Goal: Transaction & Acquisition: Purchase product/service

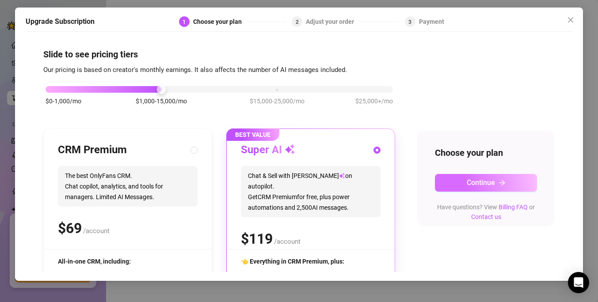
click at [492, 182] on span "Continue" at bounding box center [480, 182] width 28 height 8
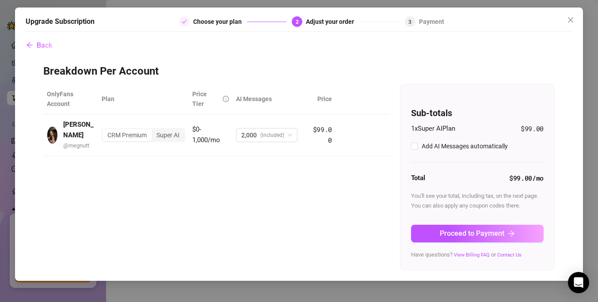
checkbox input "true"
click at [361, 138] on span "Remove" at bounding box center [367, 135] width 23 height 7
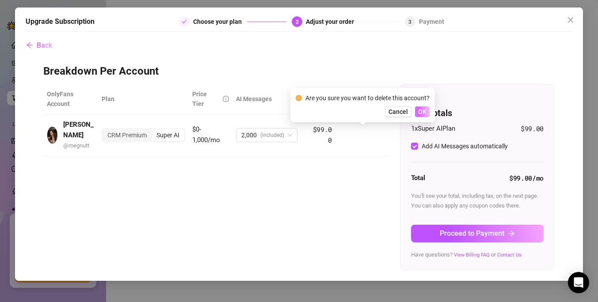
click at [425, 113] on span "OK" at bounding box center [422, 111] width 8 height 7
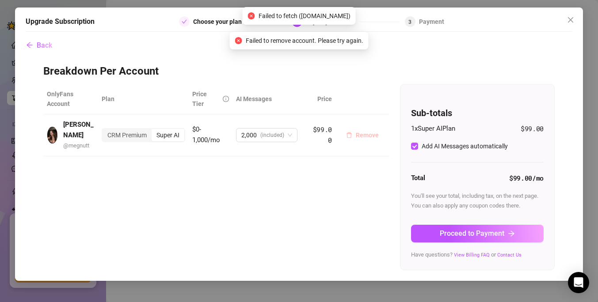
click at [365, 133] on span "Remove" at bounding box center [367, 135] width 23 height 7
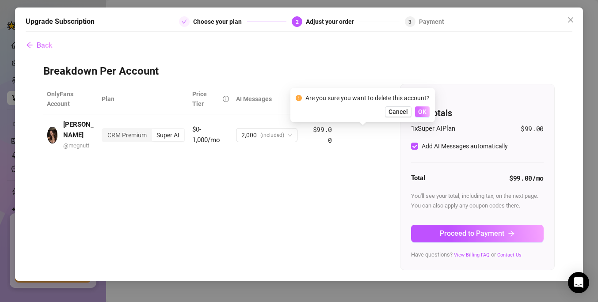
click at [418, 114] on span "OK" at bounding box center [422, 111] width 8 height 7
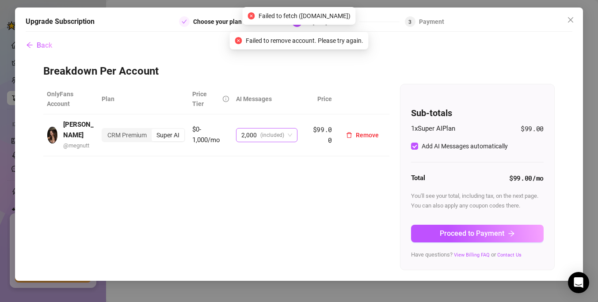
click at [263, 133] on span "(included)" at bounding box center [272, 135] width 24 height 13
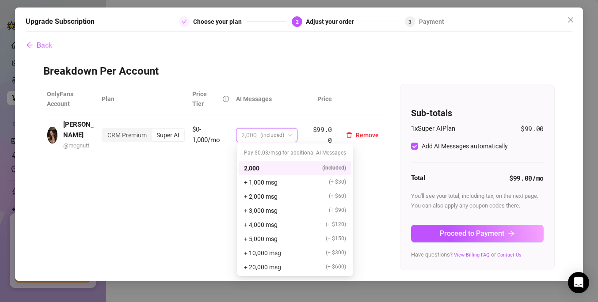
click at [263, 133] on span "(included)" at bounding box center [272, 135] width 24 height 13
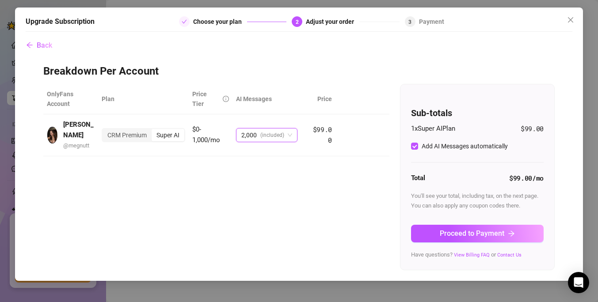
click at [288, 75] on h3 "Breakdown Per Account" at bounding box center [298, 71] width 511 height 14
click at [139, 137] on div "CRM Premium" at bounding box center [126, 135] width 49 height 12
click at [105, 130] on input "CRM Premium" at bounding box center [105, 130] width 0 height 0
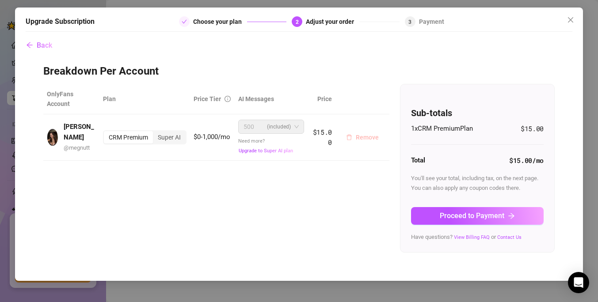
click at [367, 139] on span "Remove" at bounding box center [367, 137] width 23 height 7
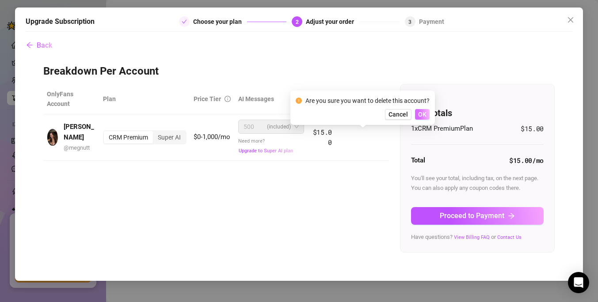
click at [417, 117] on button "OK" at bounding box center [422, 114] width 15 height 11
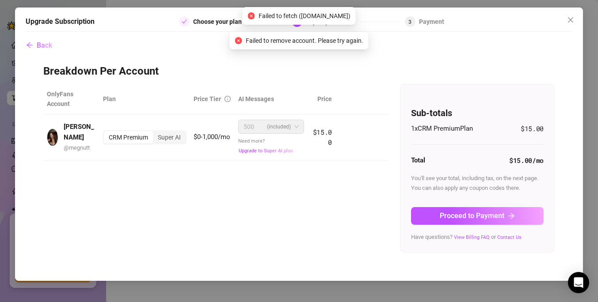
click at [336, 80] on div "Breakdown Per Account OnlyFans Account Plan Price Tier AI Messages [PERSON_NAME…" at bounding box center [298, 158] width 511 height 188
click at [42, 51] on button "Back" at bounding box center [39, 45] width 27 height 18
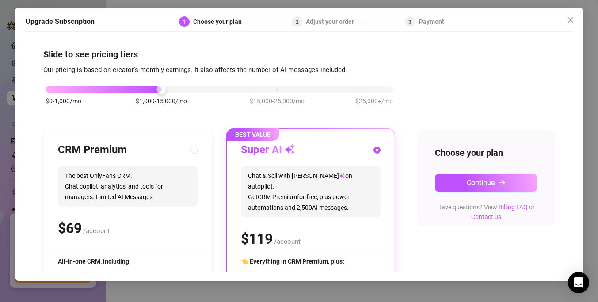
click at [42, 51] on div "Slide to see pricing tiers Our pricing is based on creator's monthly earnings. …" at bounding box center [299, 154] width 546 height 236
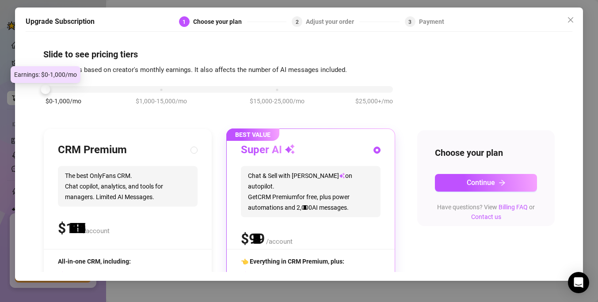
drag, startPoint x: 162, startPoint y: 87, endPoint x: 69, endPoint y: 89, distance: 92.8
click at [69, 90] on div "$0-1,000/mo $1,000-15,000/mo $15,000-25,000/mo $25,000+/mo" at bounding box center [218, 86] width 347 height 5
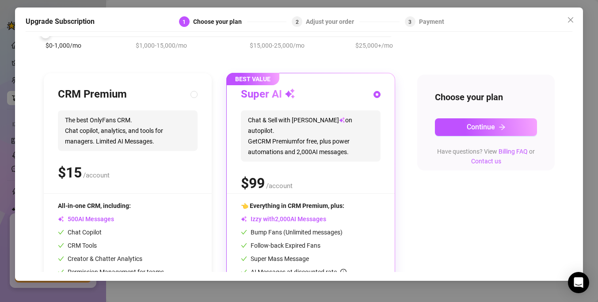
click at [183, 119] on span "The best OnlyFans CRM. Chat copilot, analytics, and tools for managers. Limited…" at bounding box center [128, 130] width 140 height 41
radio input "true"
radio input "false"
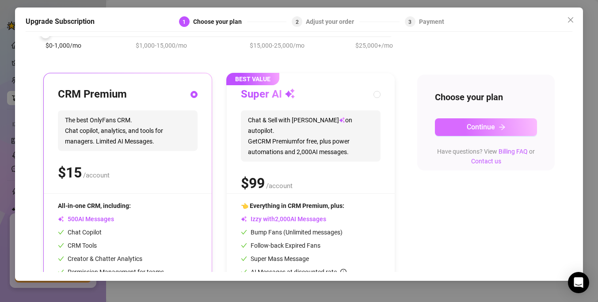
click at [467, 123] on span "Continue" at bounding box center [480, 127] width 28 height 8
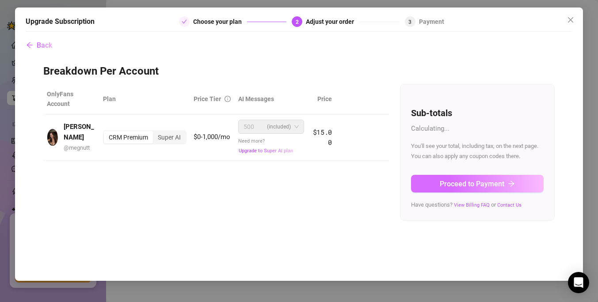
click at [428, 178] on button "Proceed to Payment" at bounding box center [477, 184] width 133 height 18
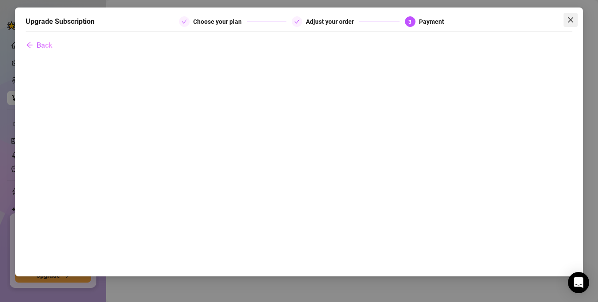
click at [568, 19] on icon "close" at bounding box center [570, 19] width 7 height 7
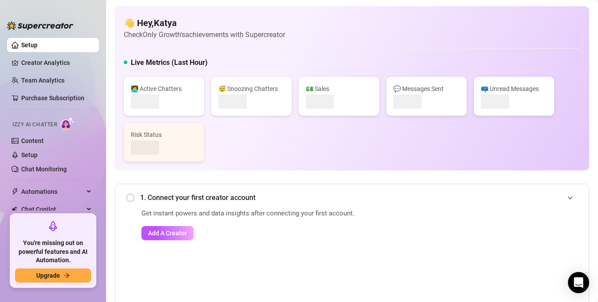
click at [50, 64] on link "Creator Analytics" at bounding box center [56, 63] width 71 height 14
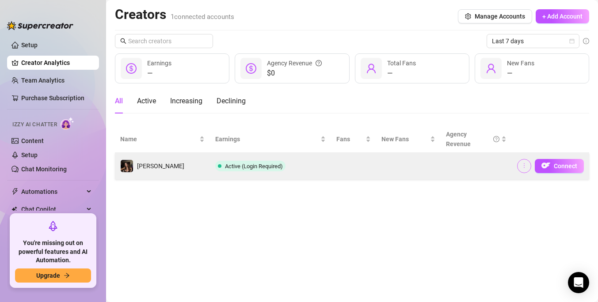
click at [524, 163] on icon "more" at bounding box center [523, 165] width 1 height 5
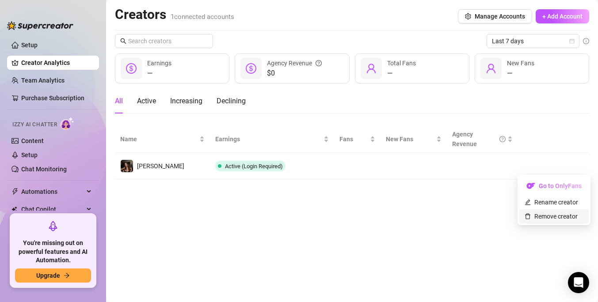
click at [538, 213] on link "Remove creator" at bounding box center [550, 216] width 53 height 7
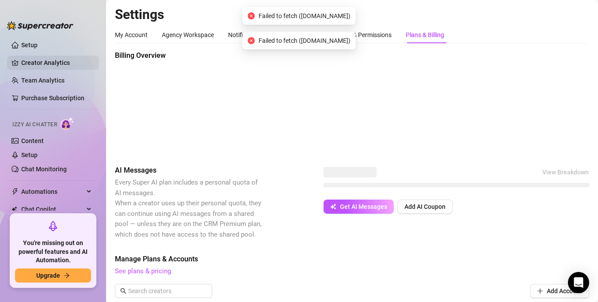
click at [52, 65] on link "Creator Analytics" at bounding box center [56, 63] width 71 height 14
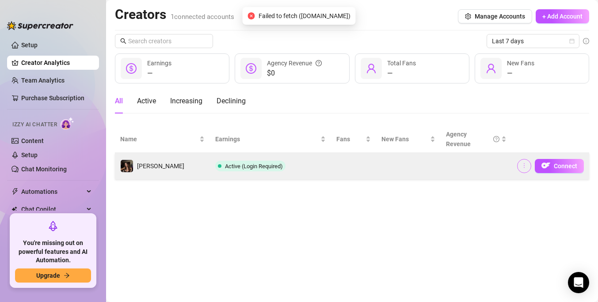
click at [522, 167] on icon "more" at bounding box center [524, 166] width 6 height 6
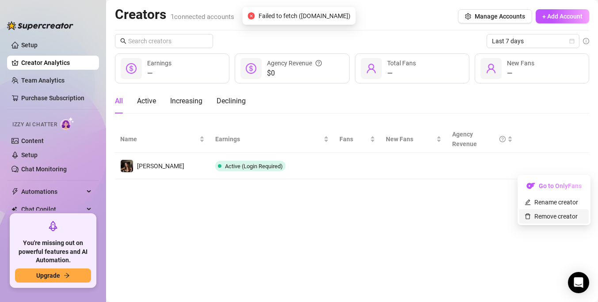
click at [547, 216] on link "Remove creator" at bounding box center [550, 216] width 53 height 7
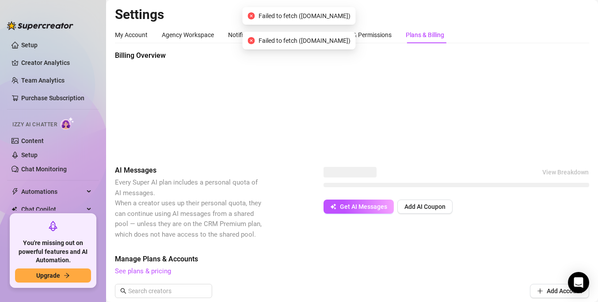
click at [350, 15] on span "Failed to fetch ([DOMAIN_NAME])" at bounding box center [304, 16] width 92 height 10
click at [307, 43] on span "Failed to fetch ([DOMAIN_NAME])" at bounding box center [304, 41] width 92 height 10
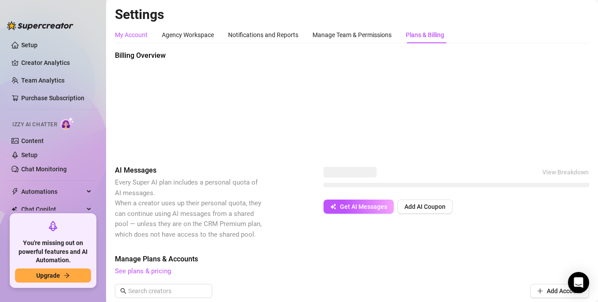
click at [140, 33] on div "My Account" at bounding box center [131, 35] width 33 height 10
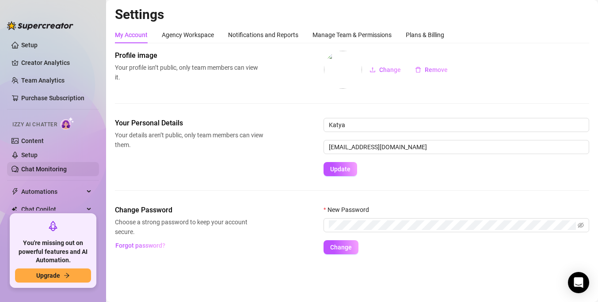
scroll to position [49, 0]
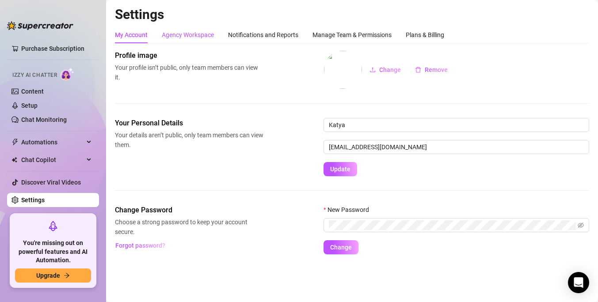
click at [203, 30] on div "Agency Workspace" at bounding box center [188, 35] width 52 height 10
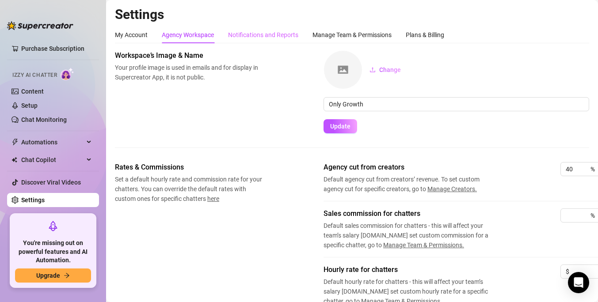
click at [279, 28] on div "Notifications and Reports" at bounding box center [263, 35] width 70 height 17
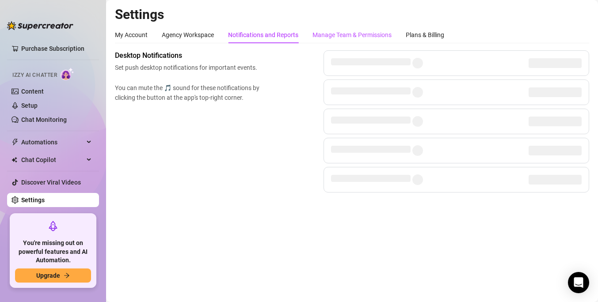
click at [339, 35] on div "Manage Team & Permissions" at bounding box center [351, 35] width 79 height 10
click at [410, 37] on div "Plans & Billing" at bounding box center [424, 35] width 38 height 10
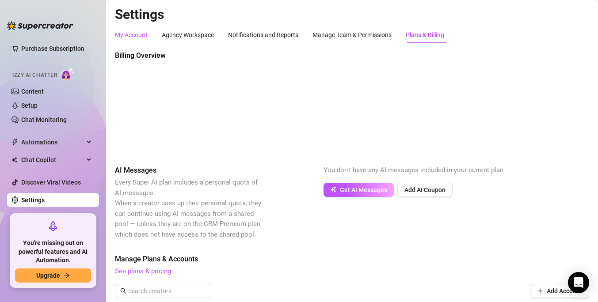
click at [137, 36] on div "My Account" at bounding box center [131, 35] width 33 height 10
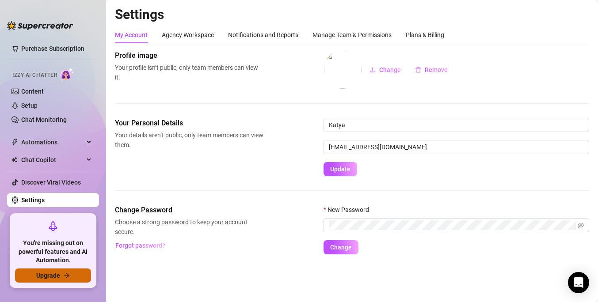
click at [66, 273] on icon "arrow-right" at bounding box center [67, 276] width 6 height 6
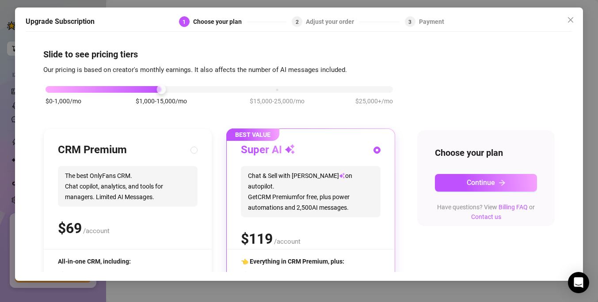
drag, startPoint x: 137, startPoint y: 91, endPoint x: 46, endPoint y: 91, distance: 91.0
click at [46, 90] on div "$0-1,000/mo $1,000-15,000/mo $15,000-25,000/mo $25,000+/mo" at bounding box center [218, 86] width 347 height 5
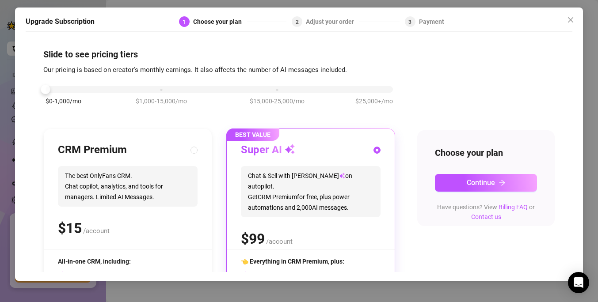
click at [190, 144] on div "CRM Premium" at bounding box center [128, 150] width 140 height 14
radio input "true"
radio input "false"
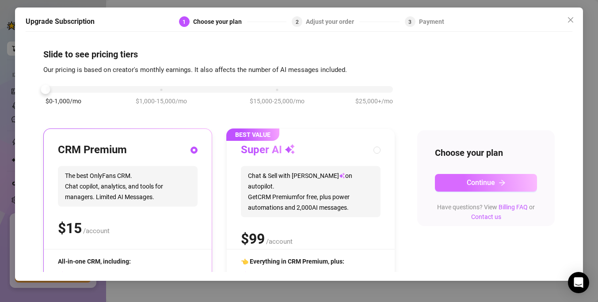
click at [450, 176] on button "Continue" at bounding box center [486, 183] width 102 height 18
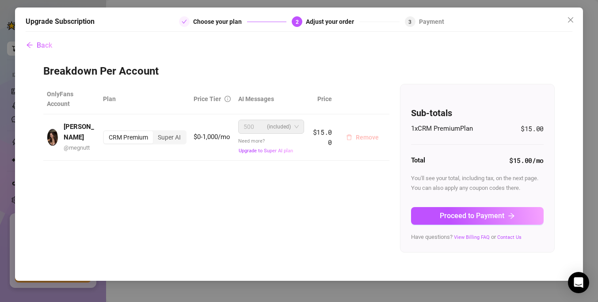
click at [359, 140] on span "Remove" at bounding box center [367, 137] width 23 height 7
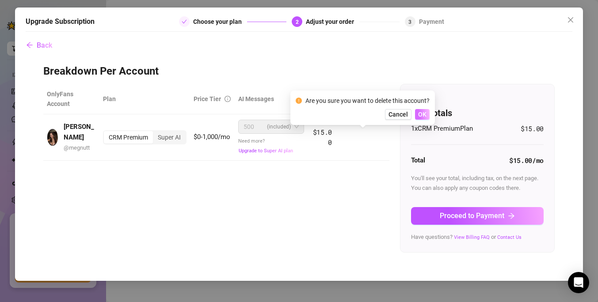
click at [419, 112] on span "OK" at bounding box center [422, 114] width 8 height 7
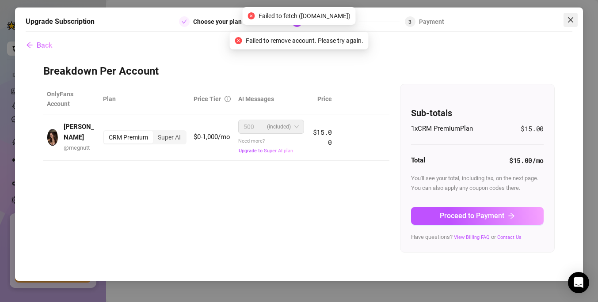
click at [569, 14] on button "Close" at bounding box center [570, 20] width 14 height 14
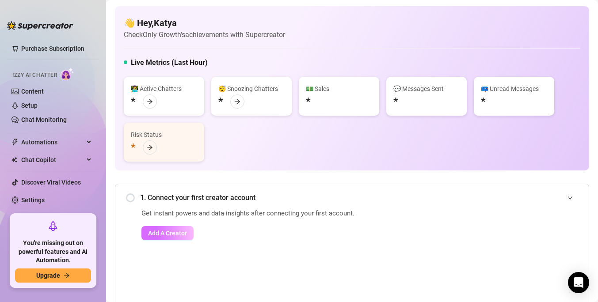
click at [167, 235] on span "Add A Creator" at bounding box center [167, 233] width 39 height 7
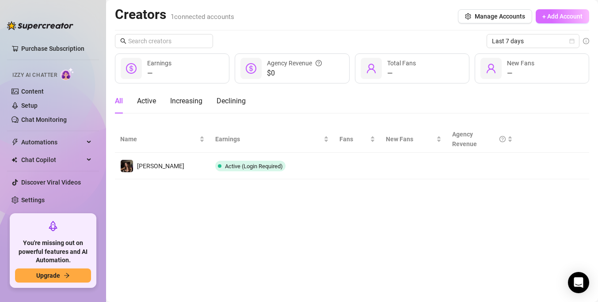
click at [540, 15] on button "+ Add Account" at bounding box center [561, 16] width 53 height 14
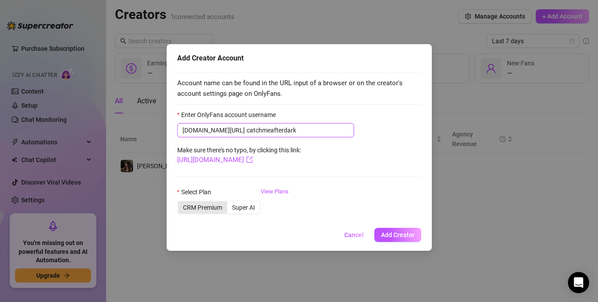
type input "catchmeafterdark"
click at [216, 208] on div "CRM Premium" at bounding box center [202, 207] width 49 height 12
click at [180, 203] on input "CRM Premium" at bounding box center [180, 203] width 0 height 0
click at [396, 235] on span "Add Creator" at bounding box center [398, 234] width 34 height 7
